Goal: Information Seeking & Learning: Learn about a topic

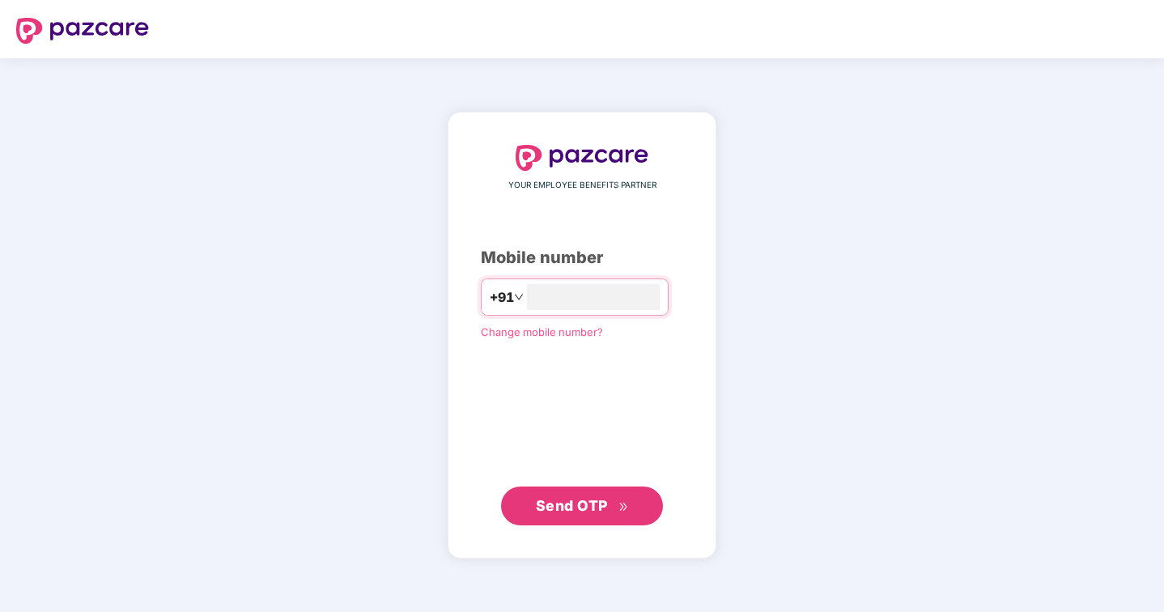
type input "**********"
click at [515, 505] on button "Send OTP" at bounding box center [582, 505] width 162 height 39
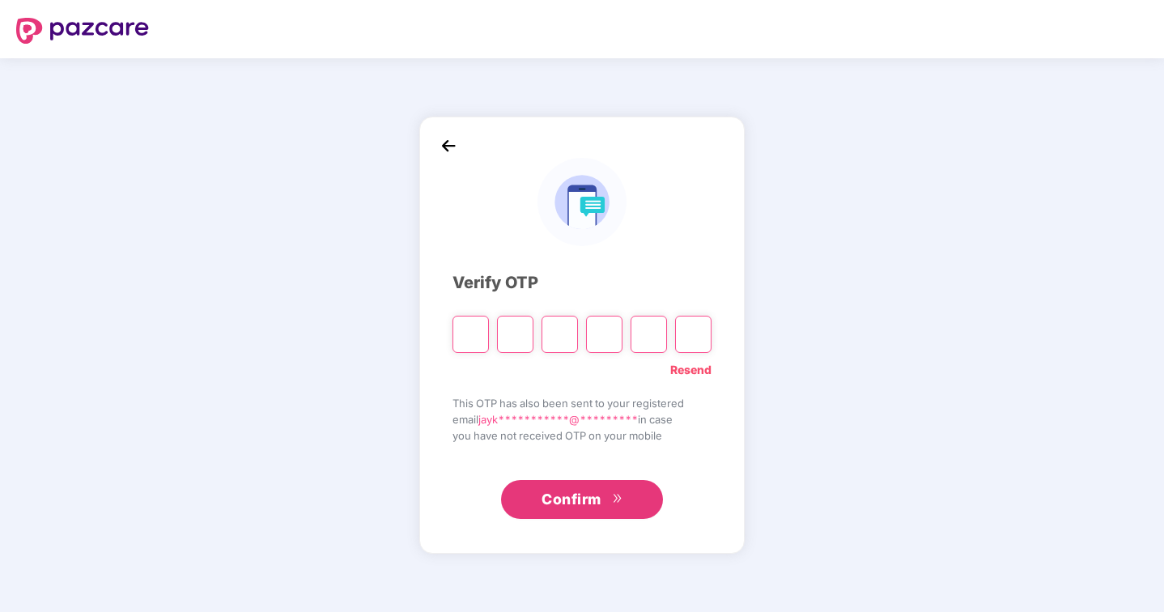
type input "*"
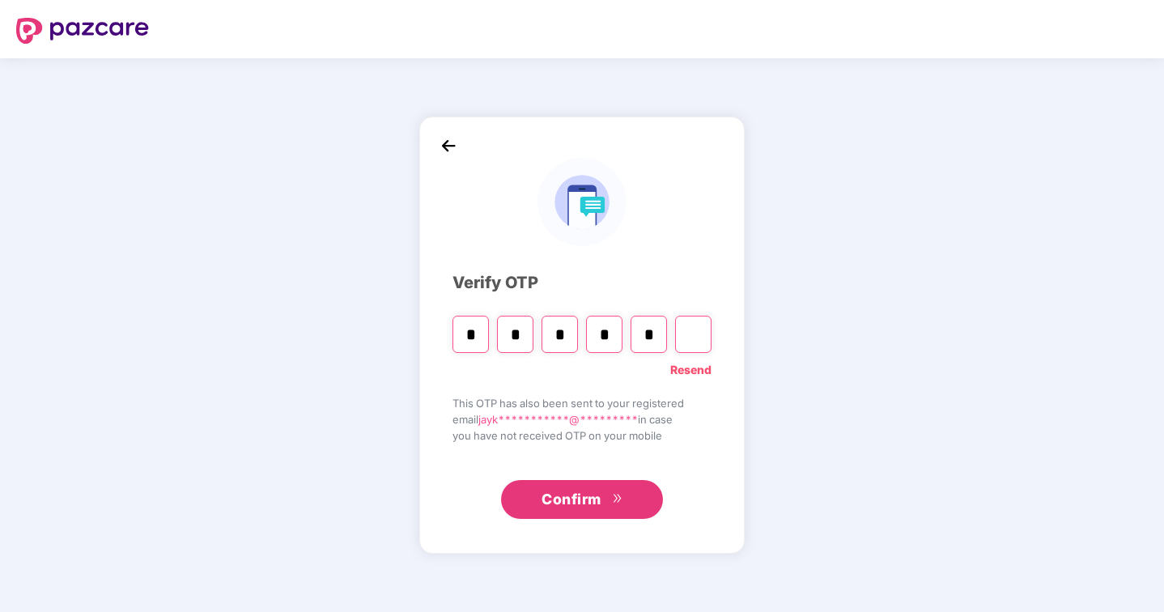
type input "*"
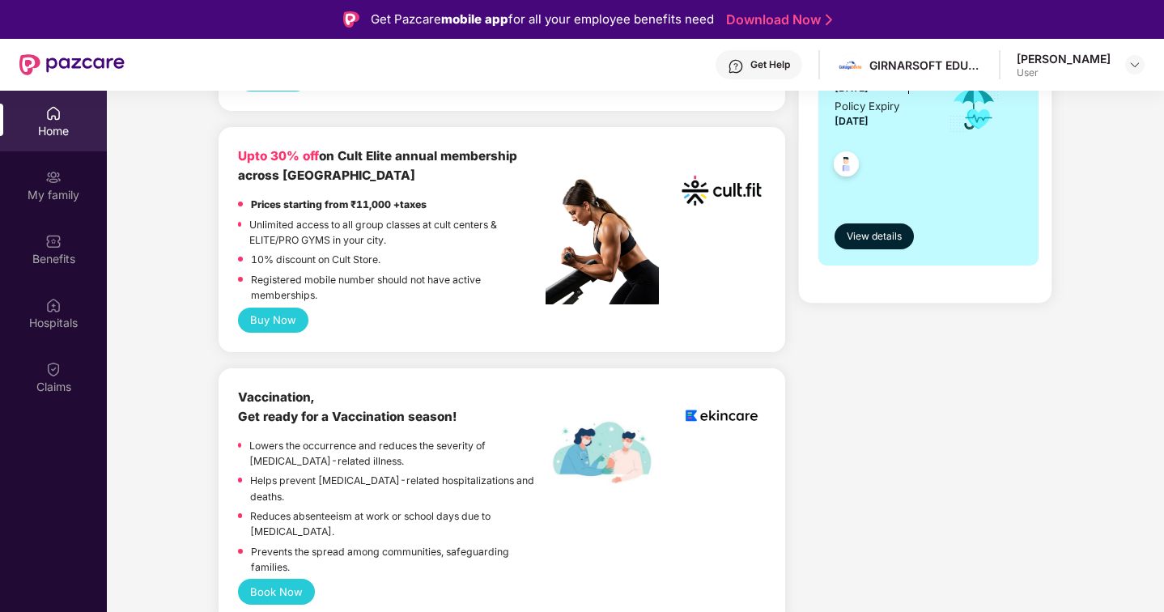
scroll to position [429, 0]
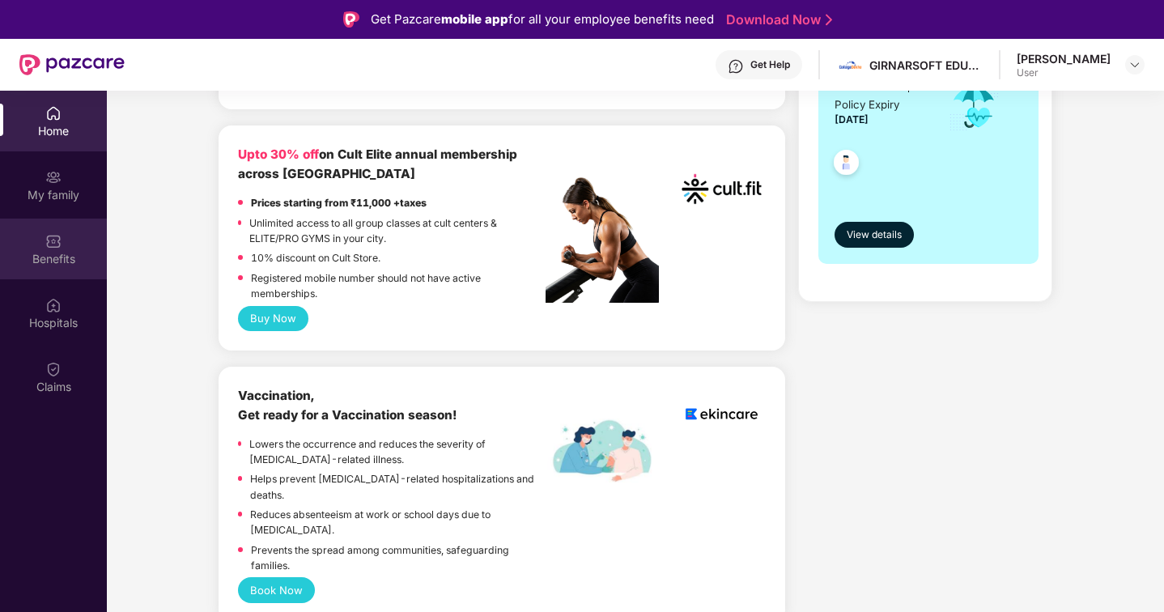
click at [41, 253] on div "Benefits" at bounding box center [53, 259] width 107 height 16
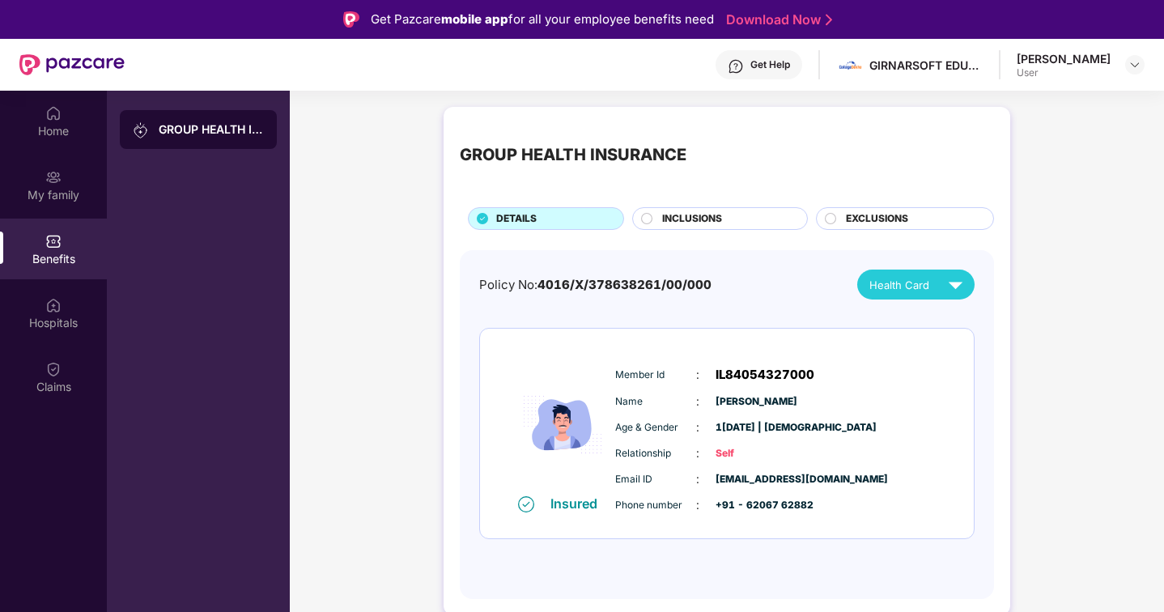
click at [689, 214] on span "INCLUSIONS" at bounding box center [692, 218] width 60 height 15
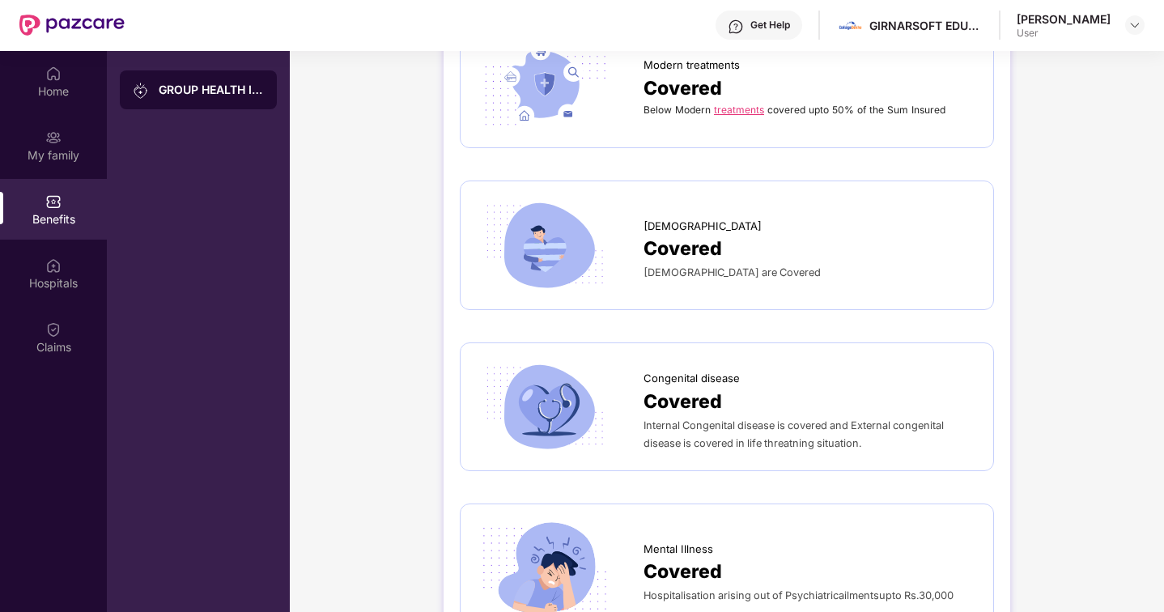
scroll to position [91, 0]
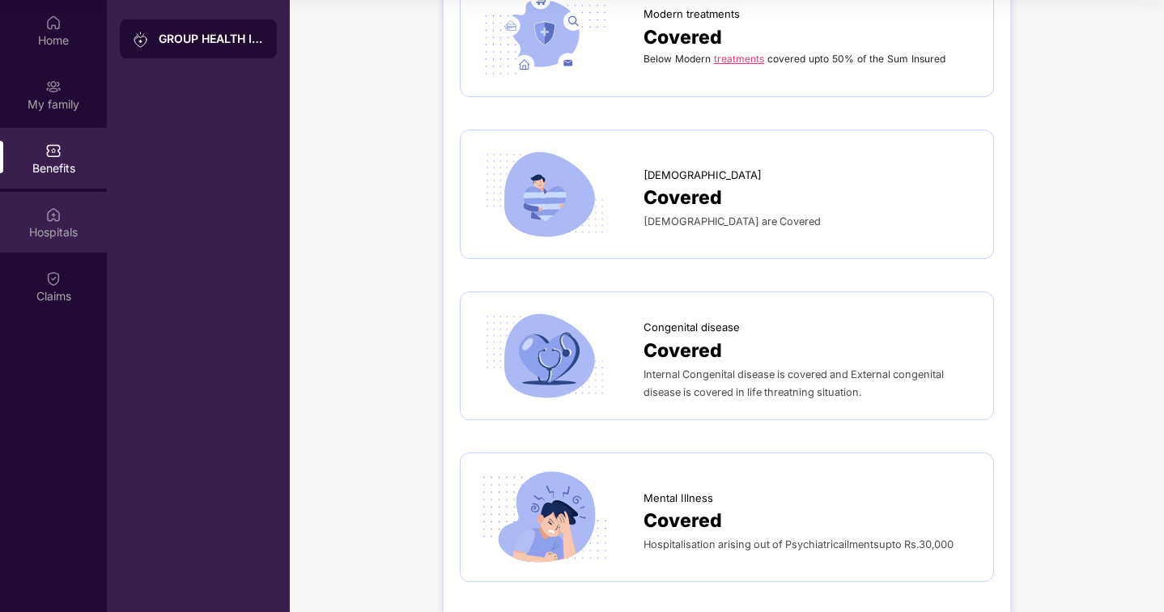
click at [50, 231] on div "Hospitals" at bounding box center [53, 232] width 107 height 16
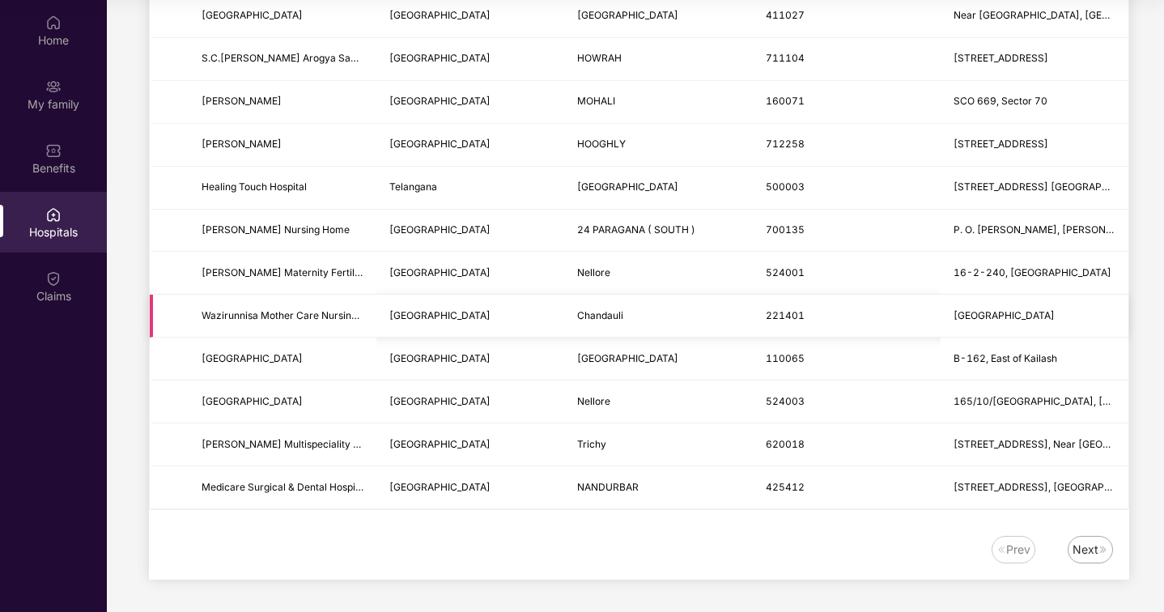
scroll to position [1965, 0]
click at [1103, 552] on img at bounding box center [1103, 550] width 10 height 10
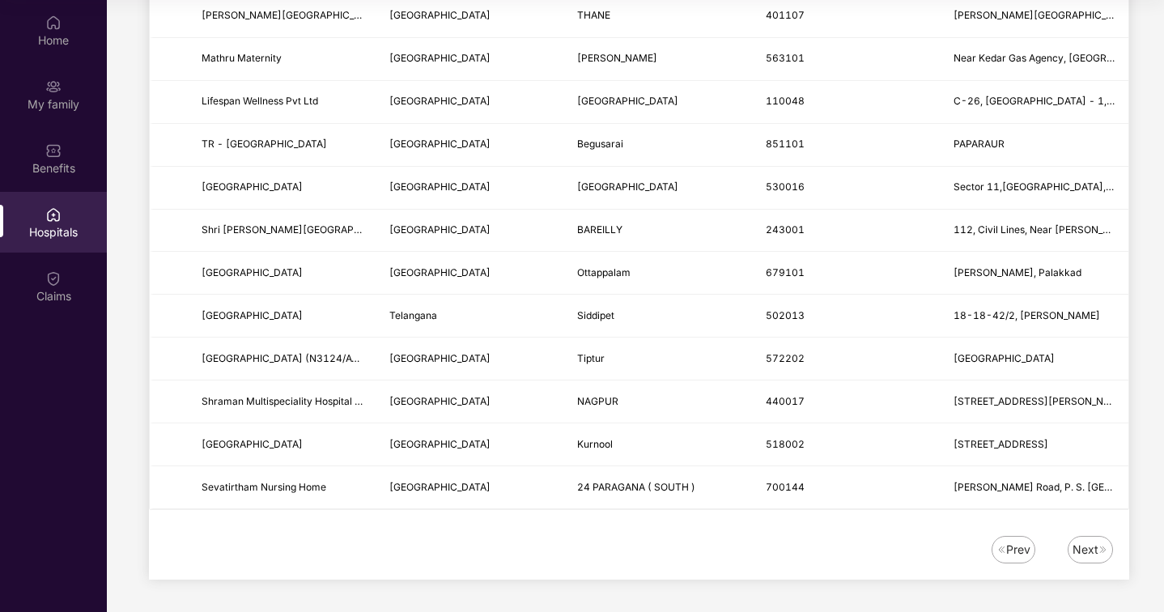
click at [1103, 546] on img at bounding box center [1103, 550] width 10 height 10
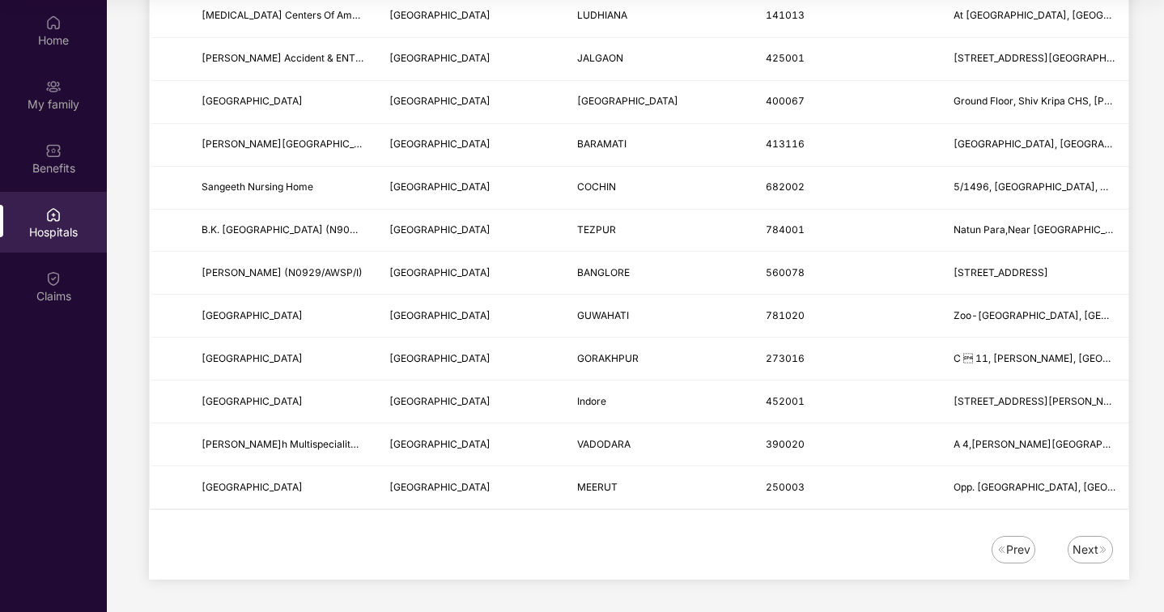
click at [1101, 552] on img at bounding box center [1103, 550] width 10 height 10
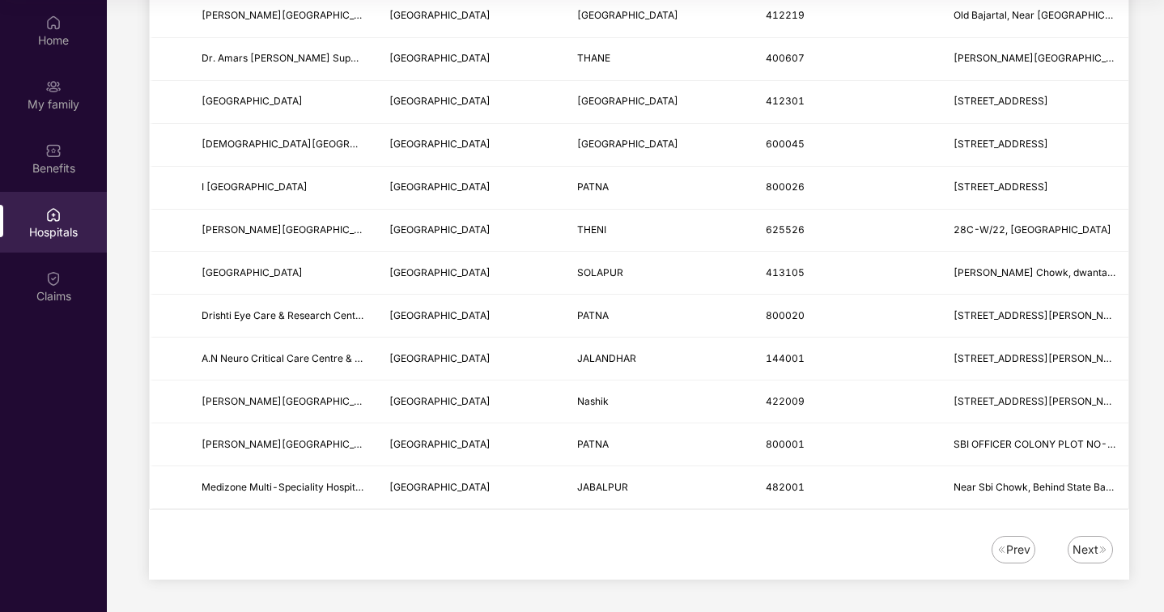
click at [1099, 558] on div "Next" at bounding box center [1089, 550] width 45 height 28
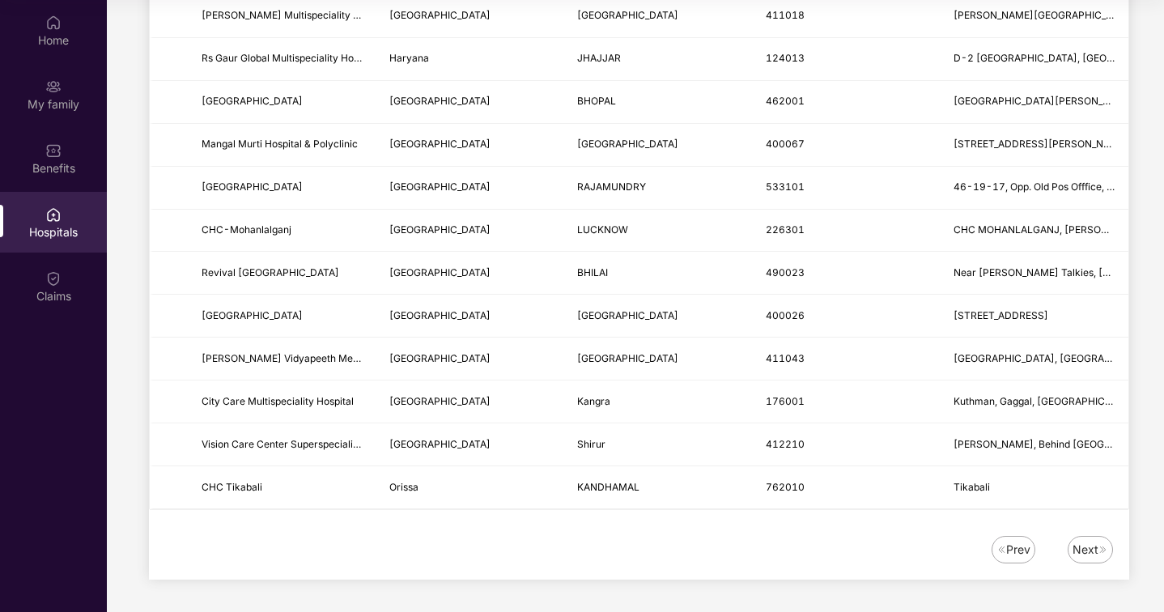
click at [1081, 553] on div "Next" at bounding box center [1085, 550] width 26 height 18
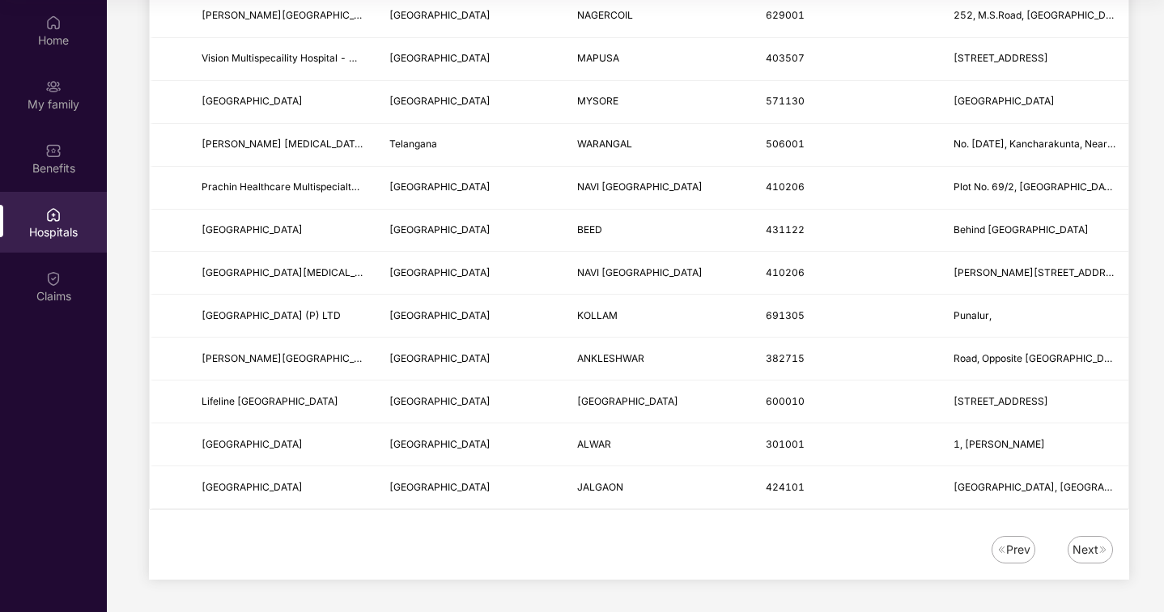
click at [1098, 549] on img at bounding box center [1103, 550] width 10 height 10
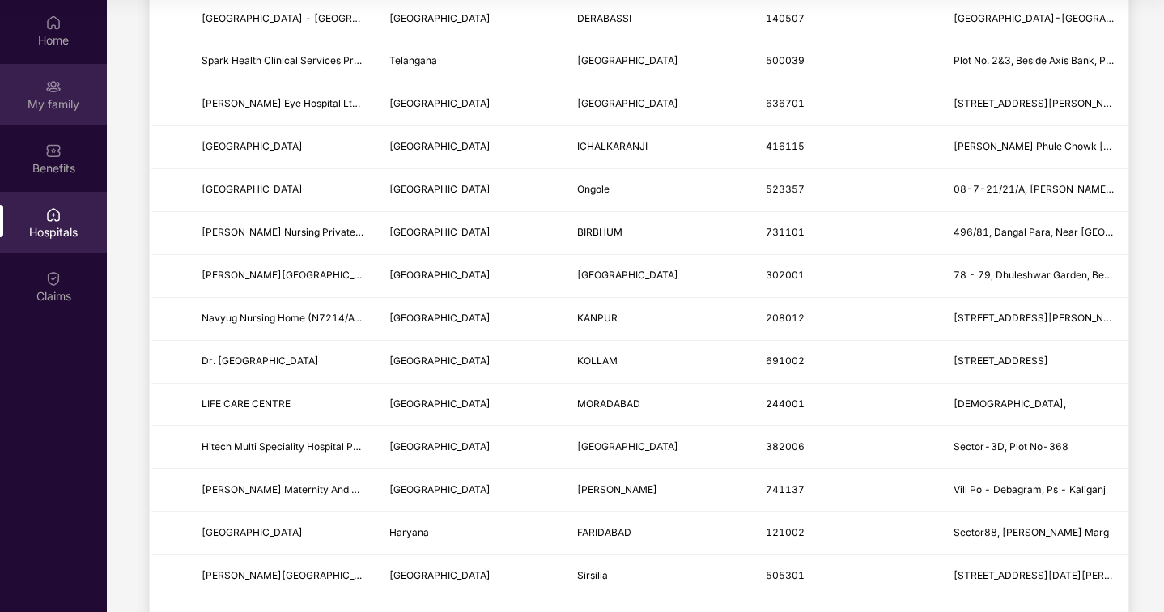
scroll to position [721, 0]
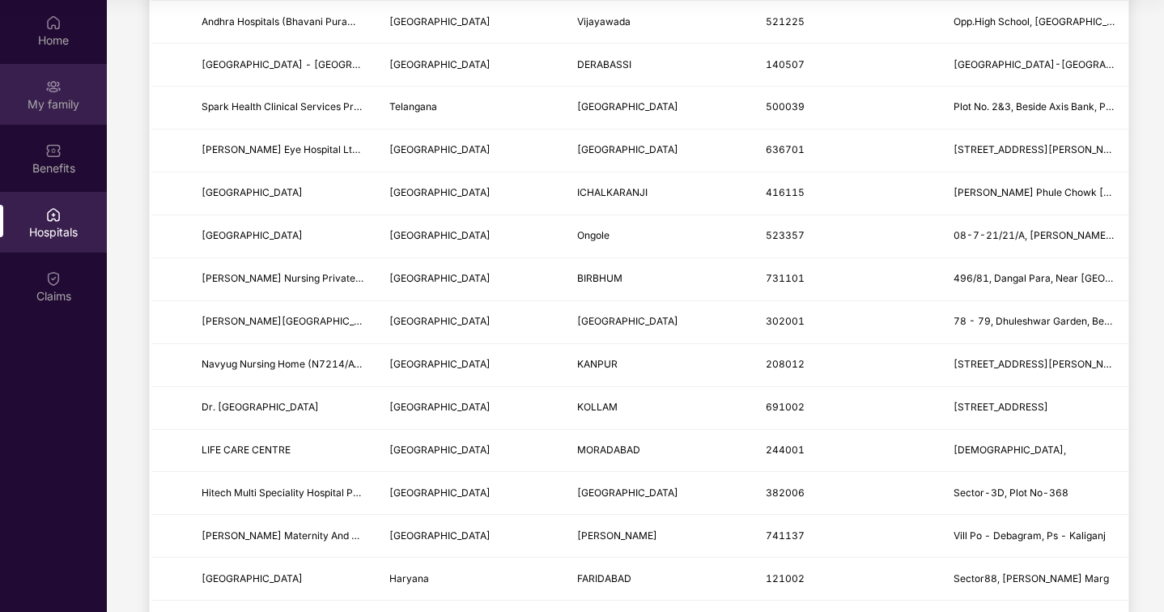
click at [60, 100] on div "My family" at bounding box center [53, 104] width 107 height 16
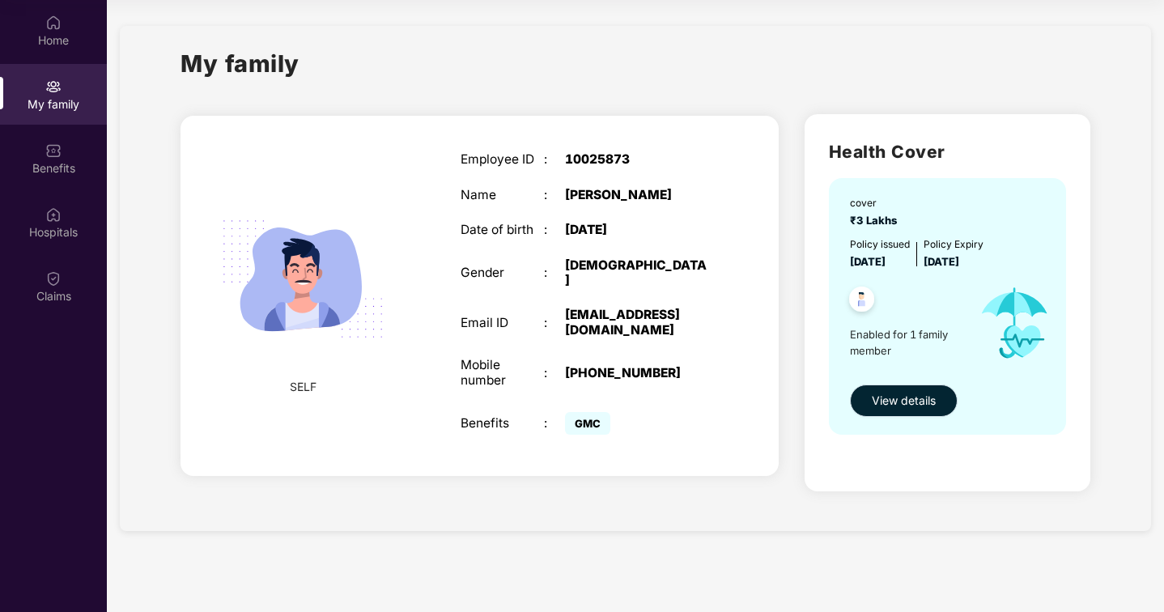
click at [913, 403] on span "View details" at bounding box center [904, 401] width 64 height 18
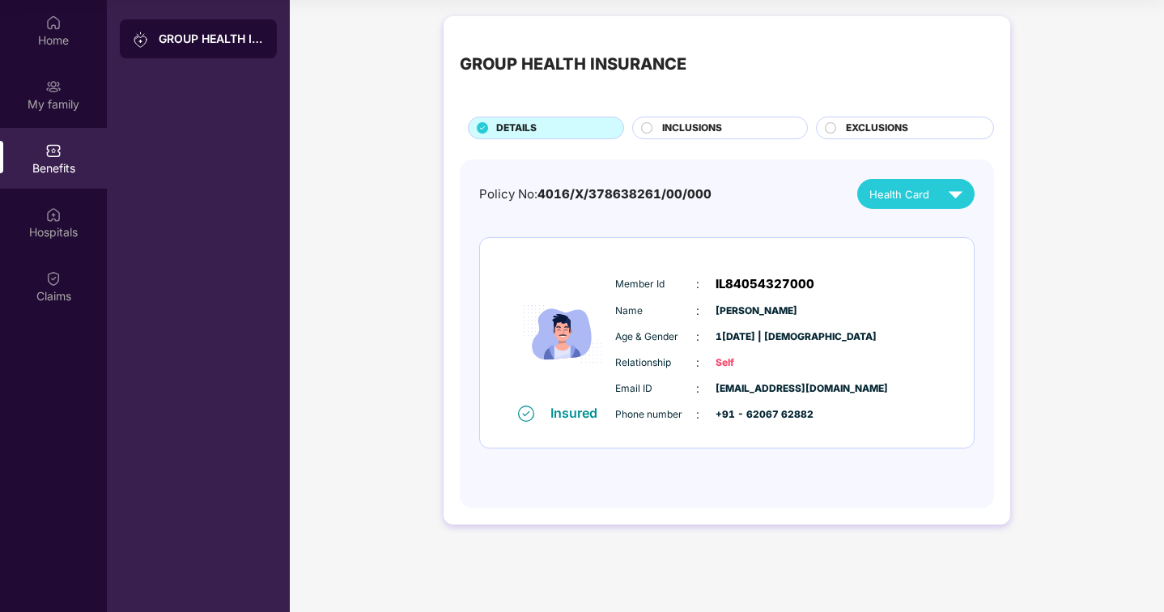
click at [728, 116] on div "GROUP HEALTH INSURANCE DETAILS INCLUSIONS EXCLUSIONS" at bounding box center [727, 85] width 534 height 107
click at [723, 118] on div "INCLUSIONS" at bounding box center [720, 128] width 176 height 23
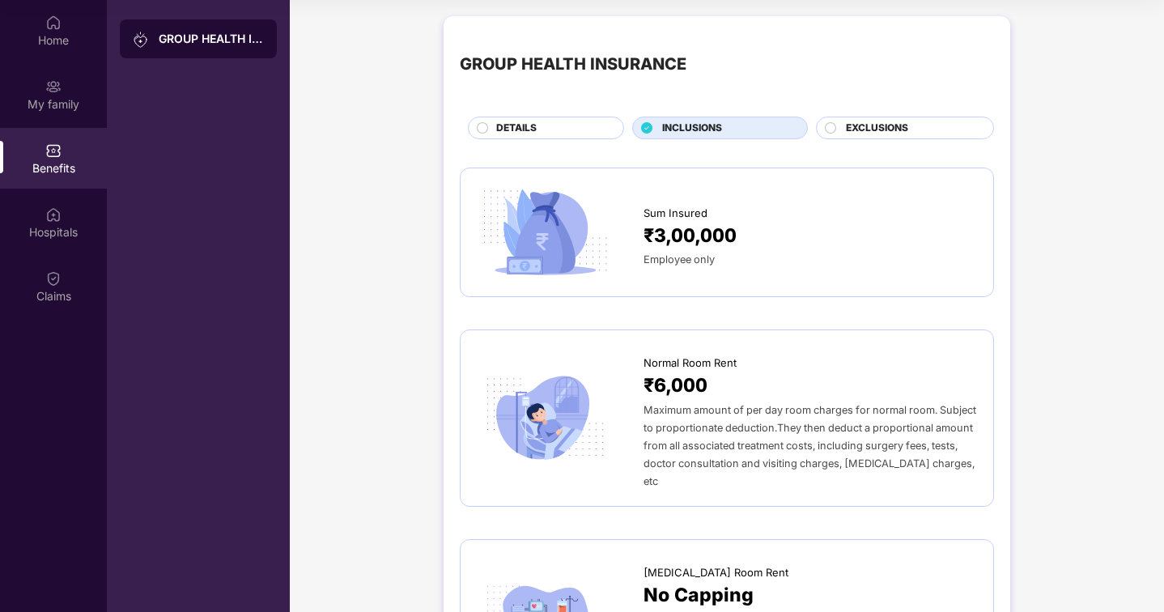
click at [876, 131] on span "EXCLUSIONS" at bounding box center [877, 128] width 62 height 15
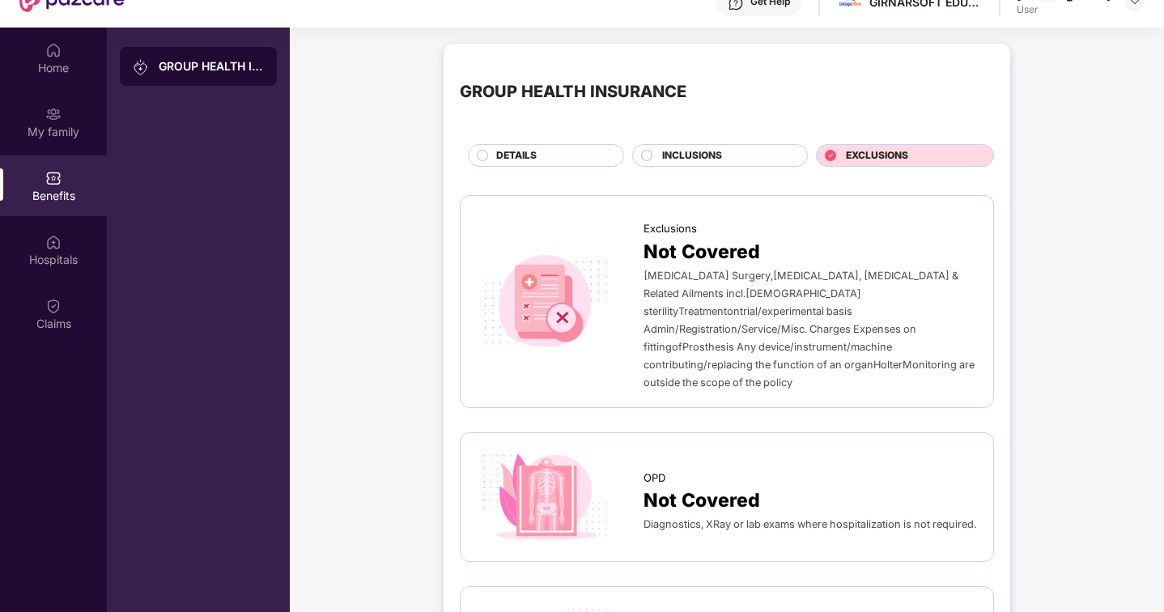
scroll to position [48, 0]
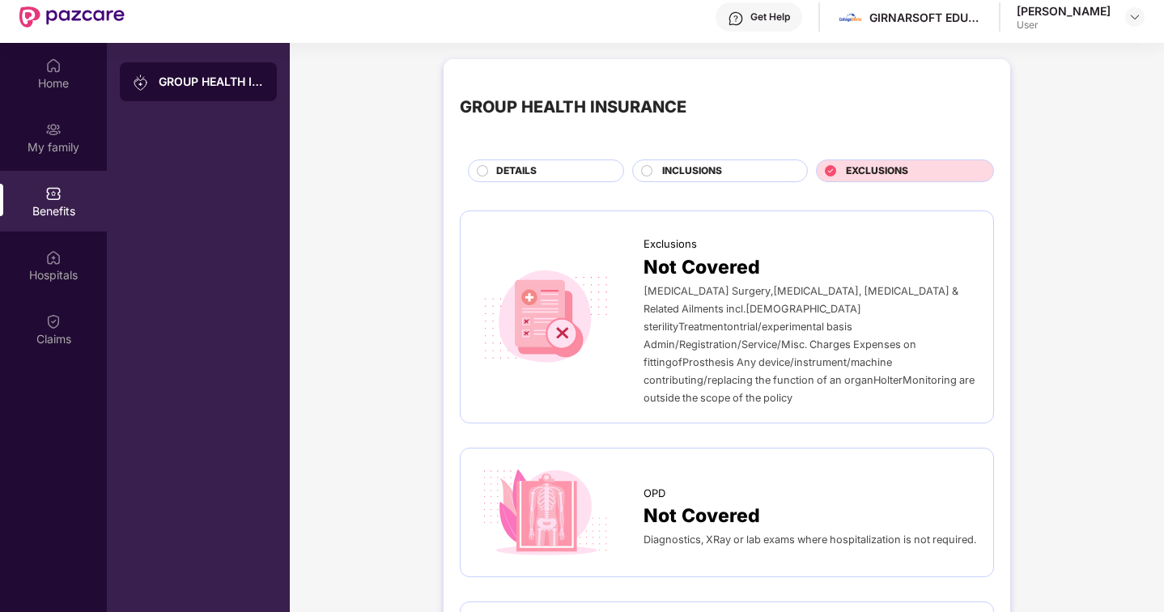
click at [542, 161] on div "DETAILS" at bounding box center [546, 170] width 156 height 23
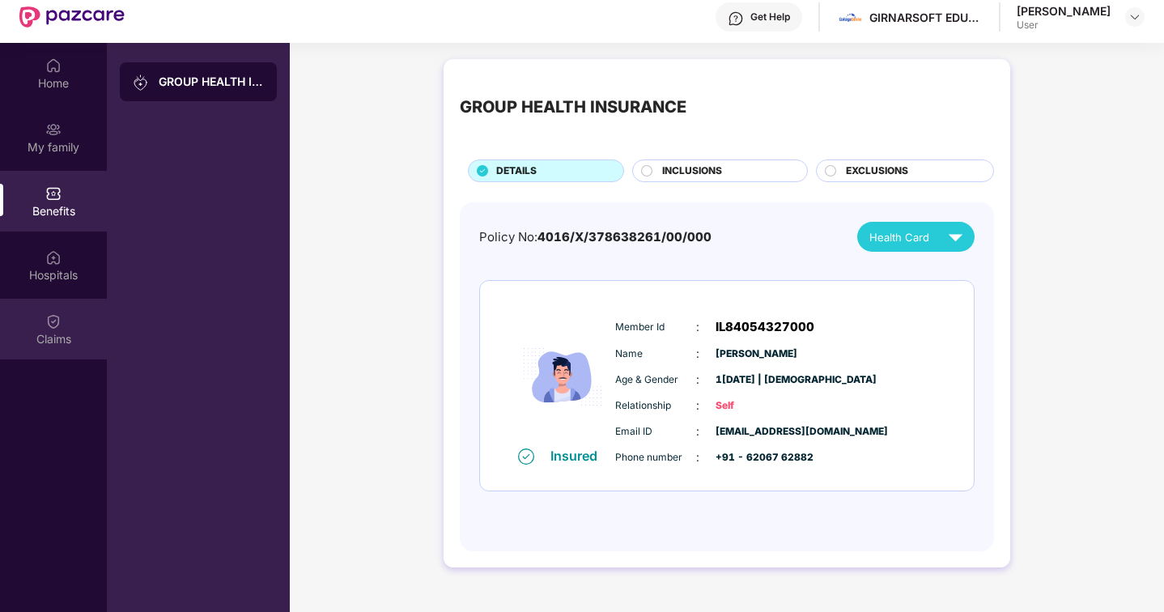
click at [50, 338] on div "Claims" at bounding box center [53, 339] width 107 height 16
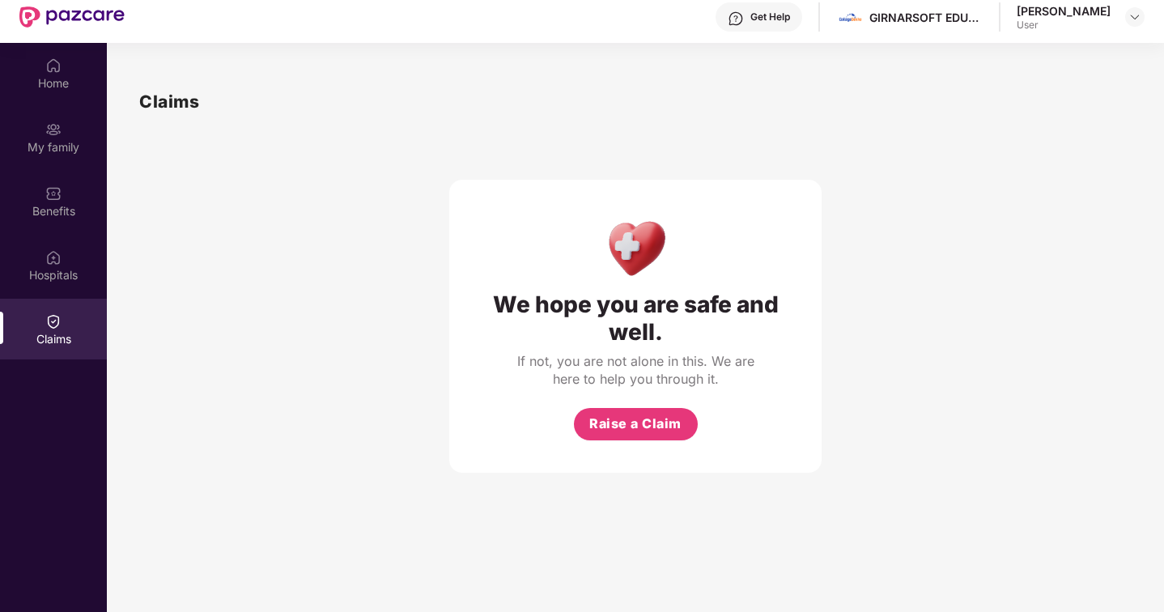
click at [36, 16] on img at bounding box center [71, 16] width 105 height 21
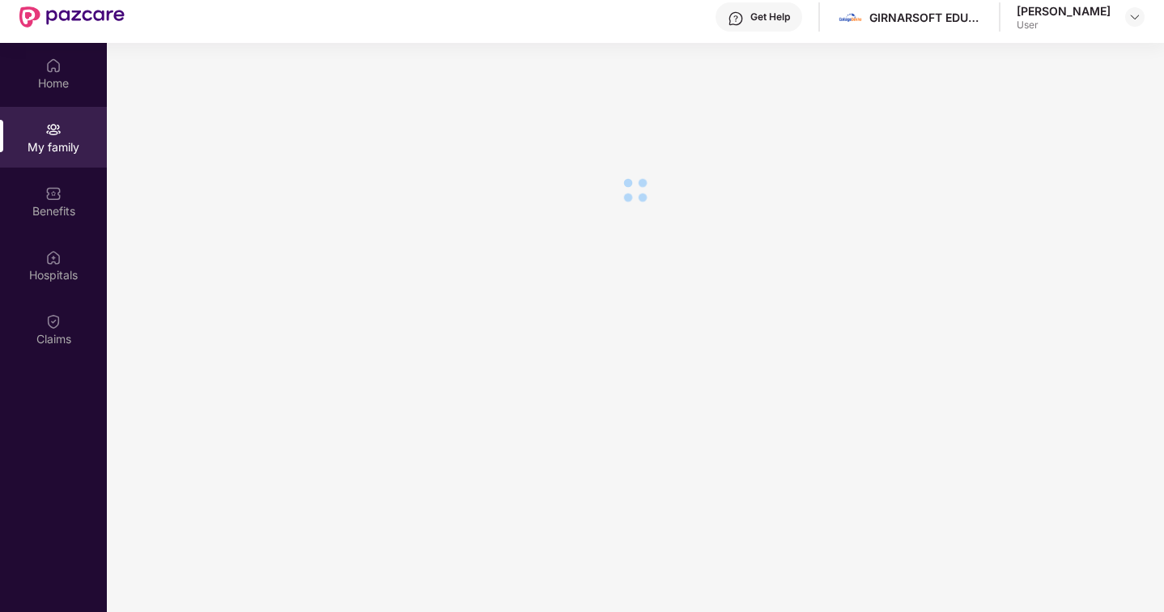
scroll to position [91, 0]
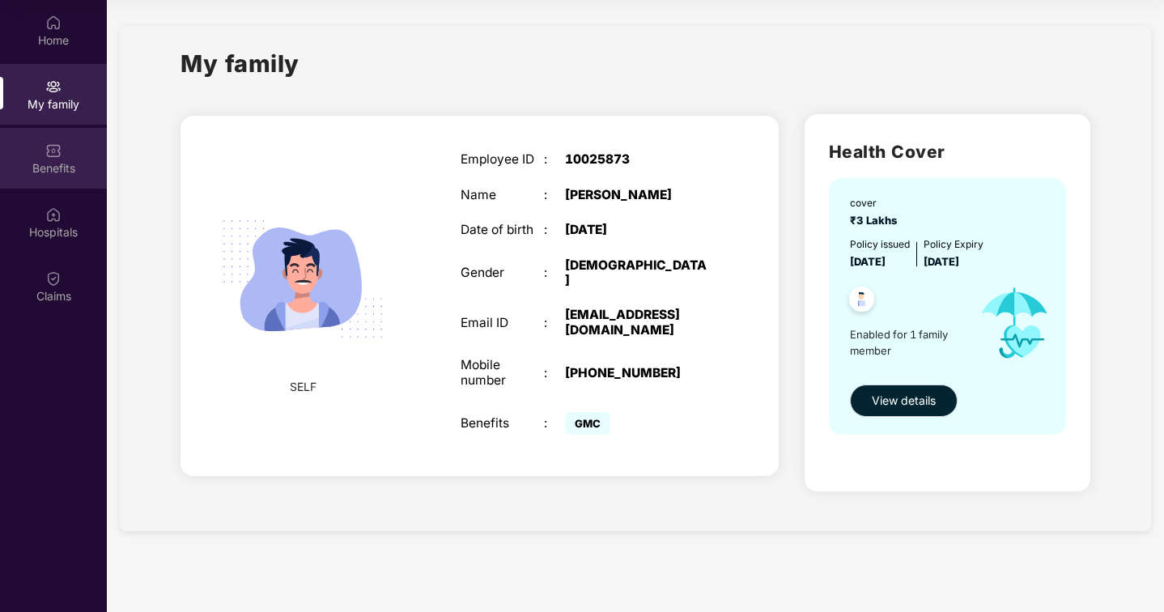
click at [59, 160] on div "Benefits" at bounding box center [53, 168] width 107 height 16
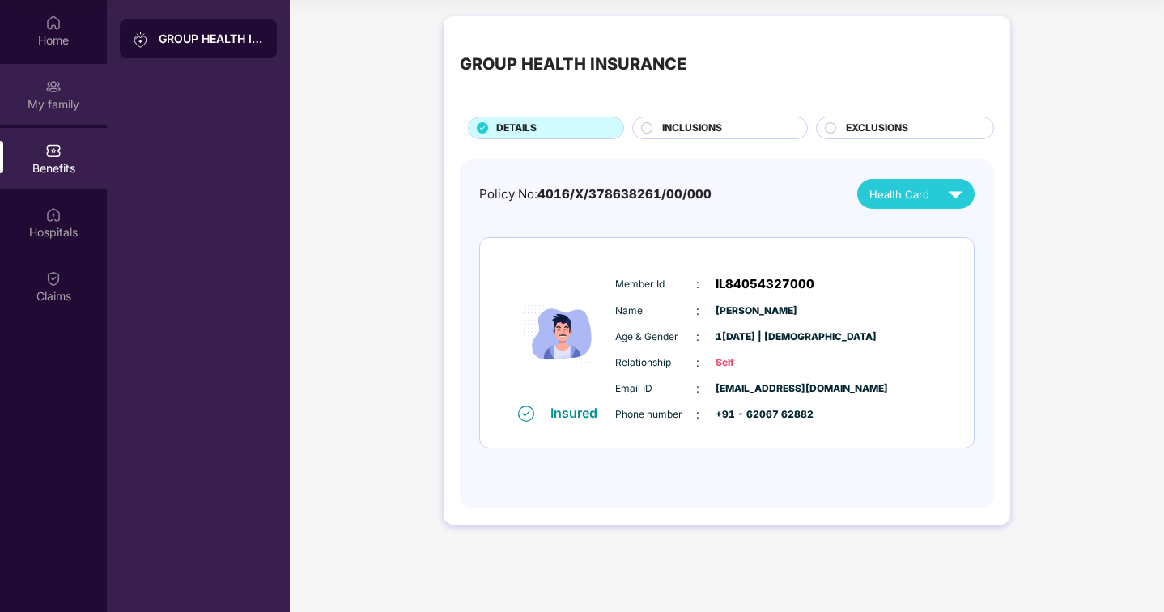
click at [56, 108] on div "My family" at bounding box center [53, 104] width 107 height 16
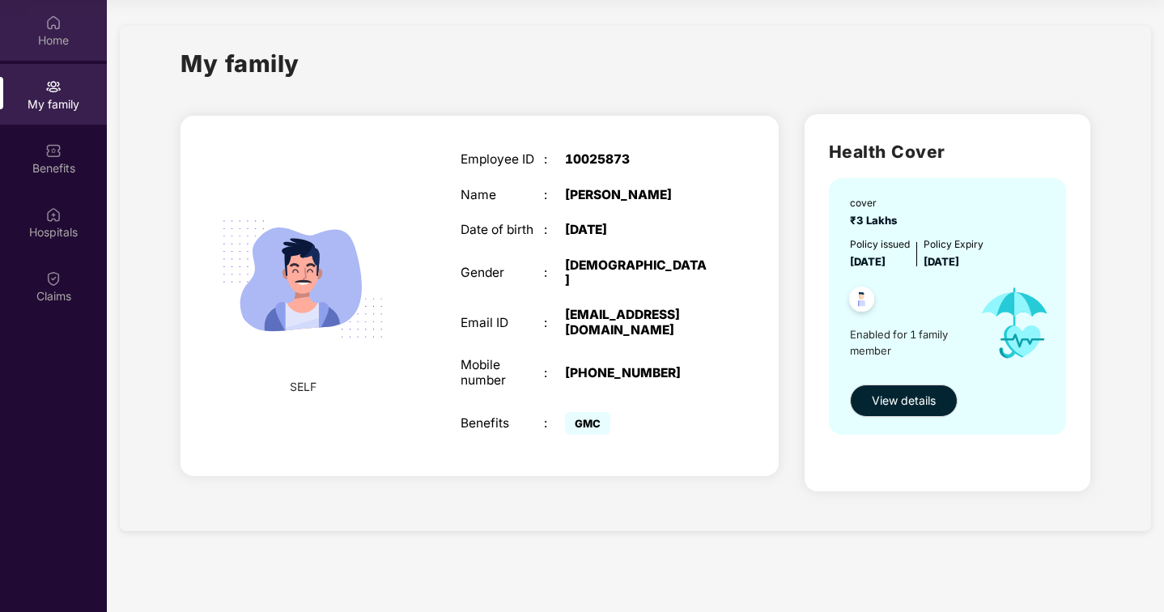
click at [44, 51] on div "Home" at bounding box center [53, 30] width 107 height 61
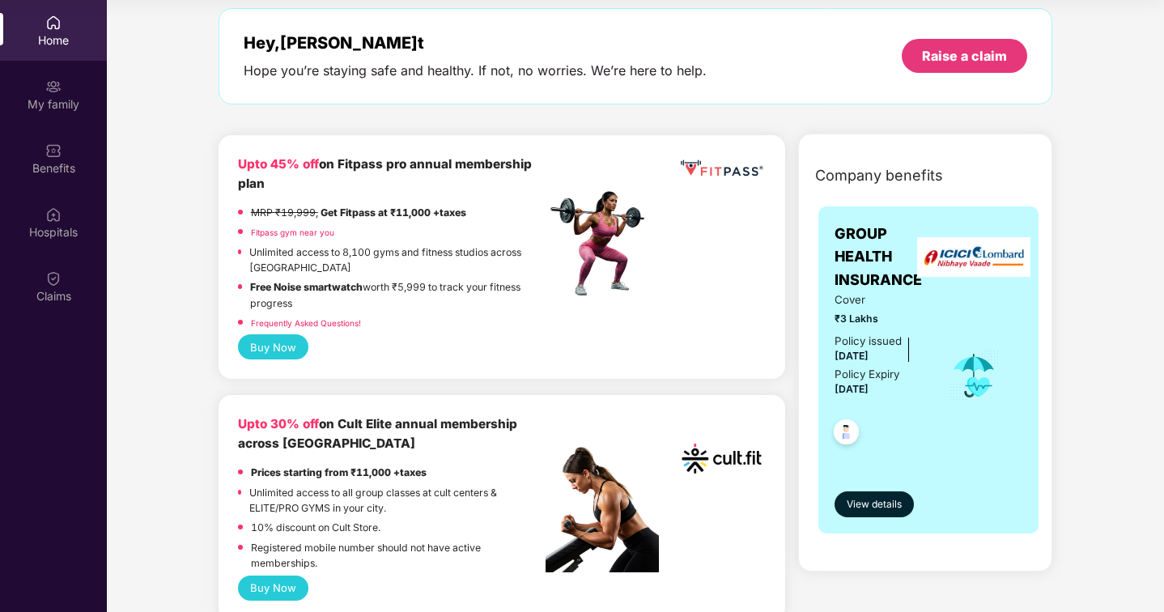
scroll to position [86, 0]
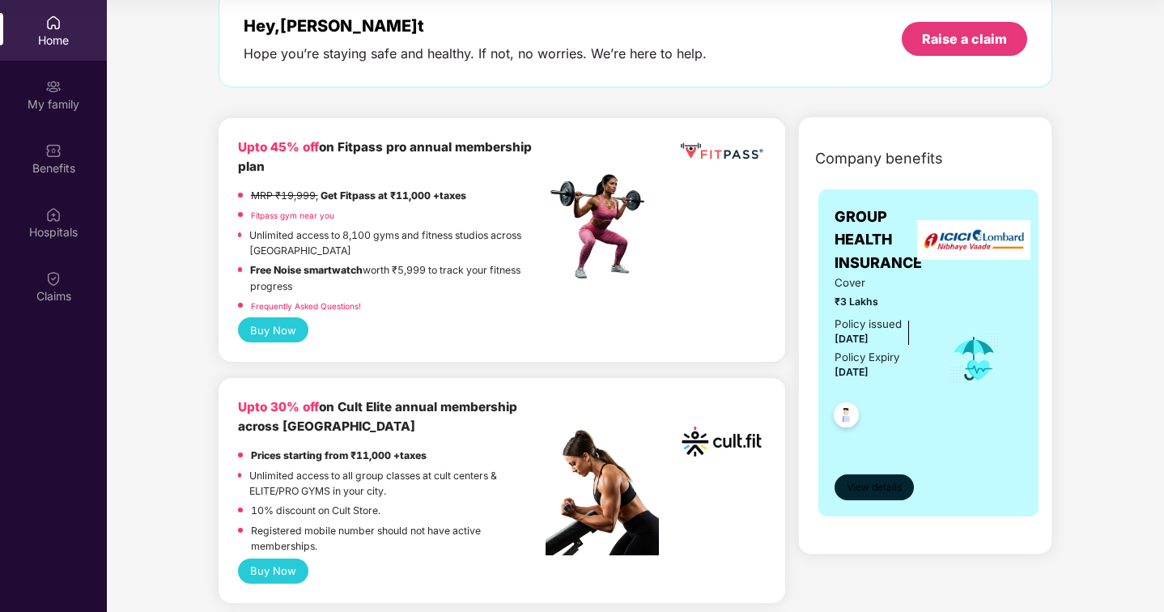
click at [880, 488] on span "View details" at bounding box center [873, 487] width 55 height 15
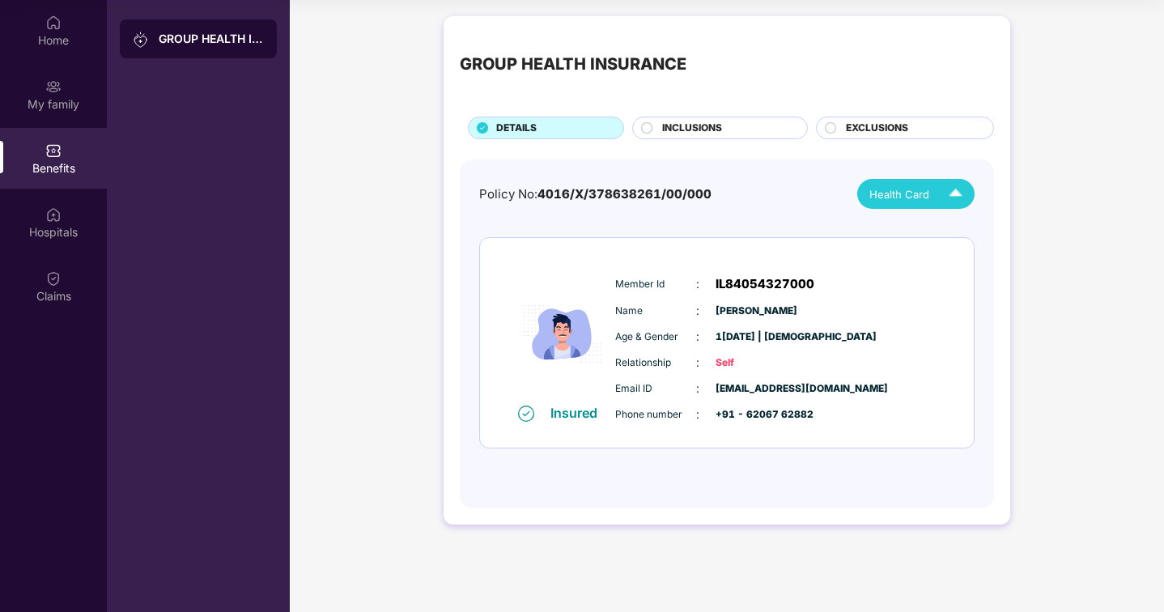
click at [914, 191] on span "Health Card" at bounding box center [899, 194] width 60 height 16
click at [903, 228] on div "[PERSON_NAME]" at bounding box center [919, 232] width 105 height 18
